Goal: Task Accomplishment & Management: Manage account settings

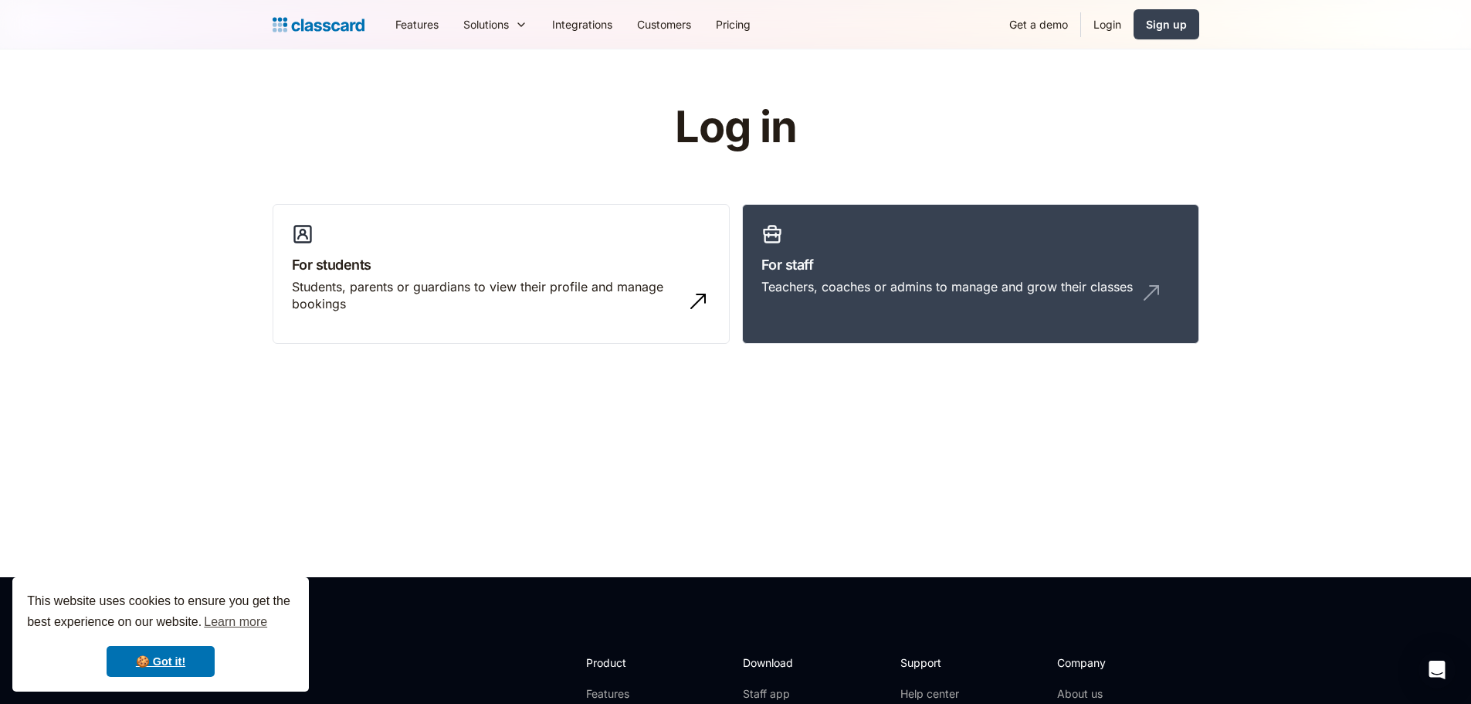
click at [1107, 24] on link "Login" at bounding box center [1107, 24] width 53 height 35
click at [861, 274] on h3 "For staff" at bounding box center [970, 264] width 419 height 21
click at [870, 232] on link "For staff Teachers, coaches or admins to manage and grow their classes" at bounding box center [970, 274] width 457 height 141
click at [809, 276] on link "For staff Teachers, coaches or admins to manage and grow their classes" at bounding box center [970, 274] width 457 height 141
click at [896, 259] on h3 "For staff" at bounding box center [970, 264] width 419 height 21
